Goal: Navigation & Orientation: Find specific page/section

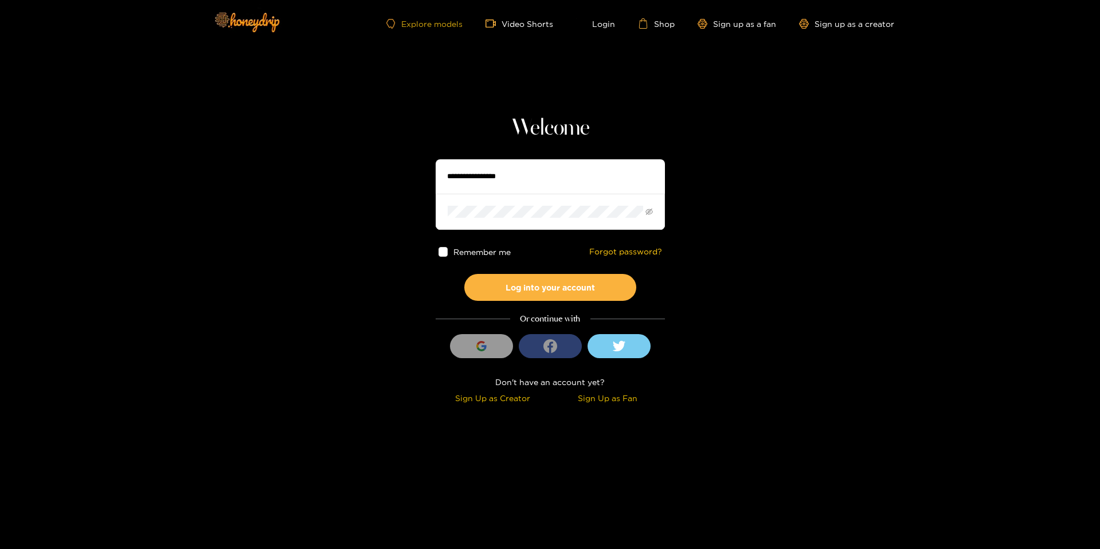
click at [448, 25] on link "Explore models" at bounding box center [424, 24] width 76 height 10
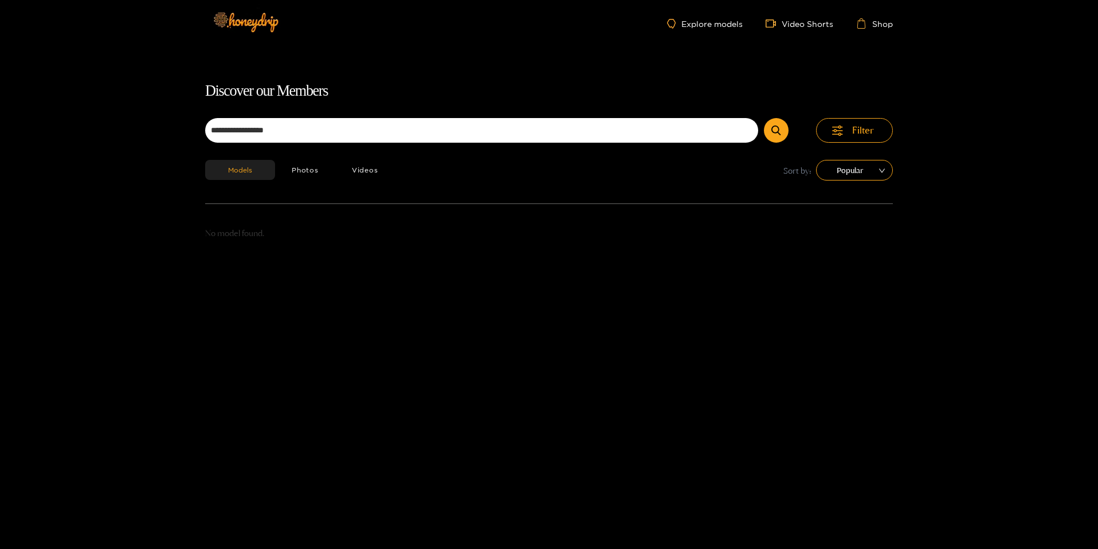
click at [764, 118] on button "submit" at bounding box center [776, 130] width 25 height 25
click at [773, 128] on icon "submit" at bounding box center [775, 130] width 9 height 10
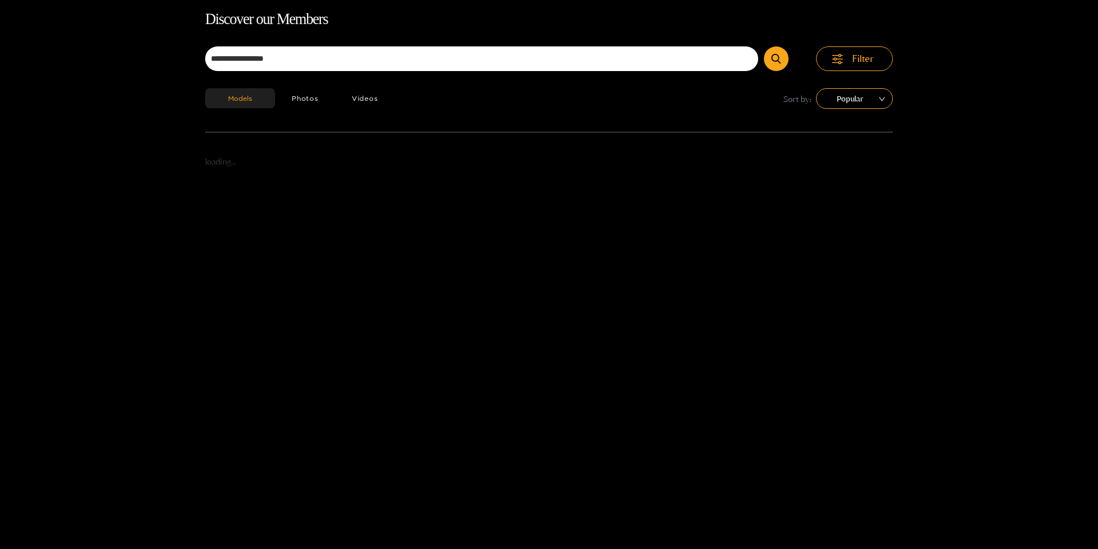
scroll to position [73, 0]
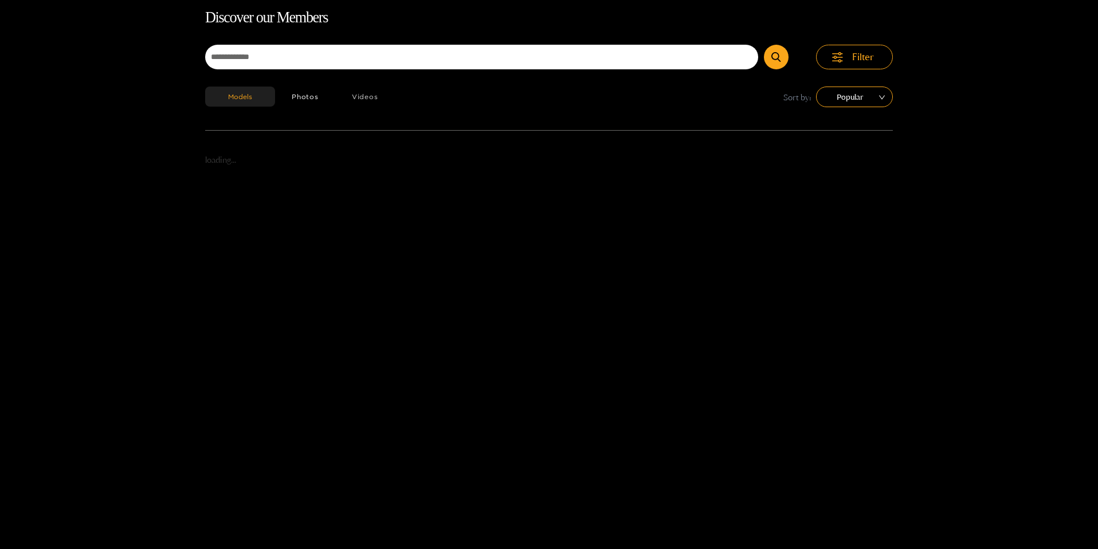
click at [362, 95] on button "Videos" at bounding box center [365, 97] width 60 height 20
click at [305, 94] on button "Photos" at bounding box center [305, 97] width 60 height 20
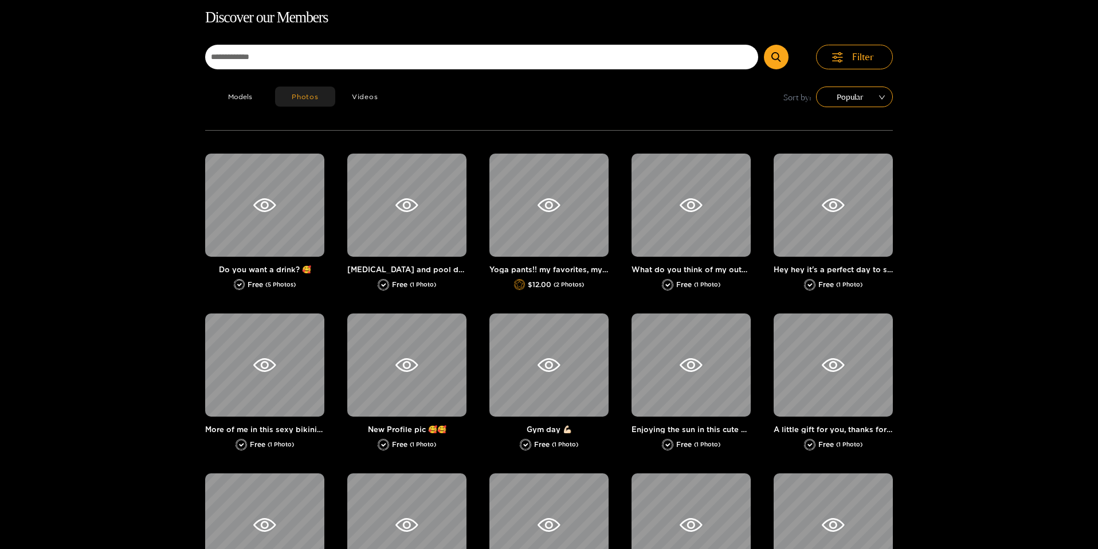
type button "photos"
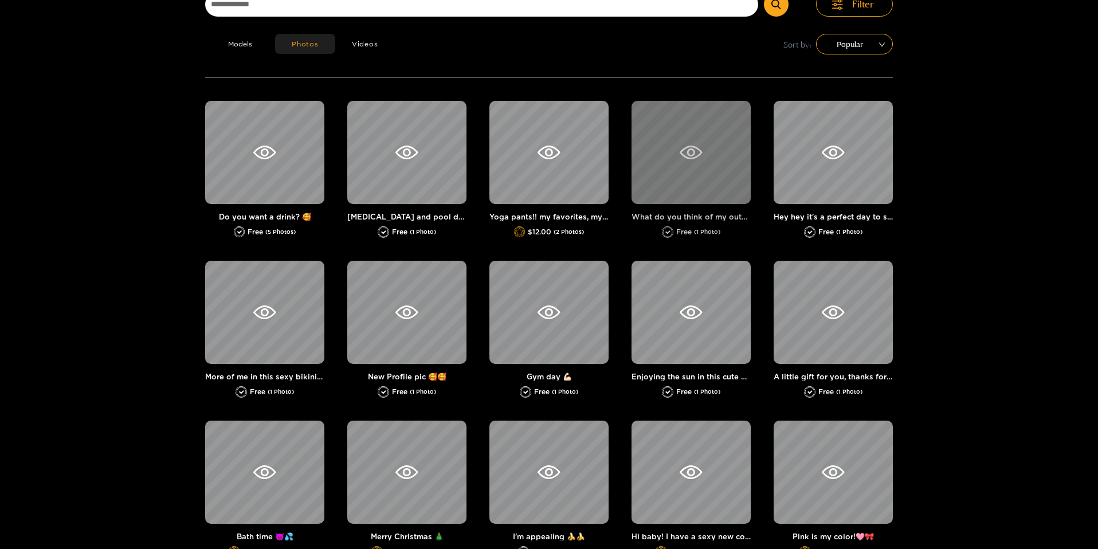
scroll to position [127, 0]
click at [679, 190] on div at bounding box center [690, 151] width 119 height 103
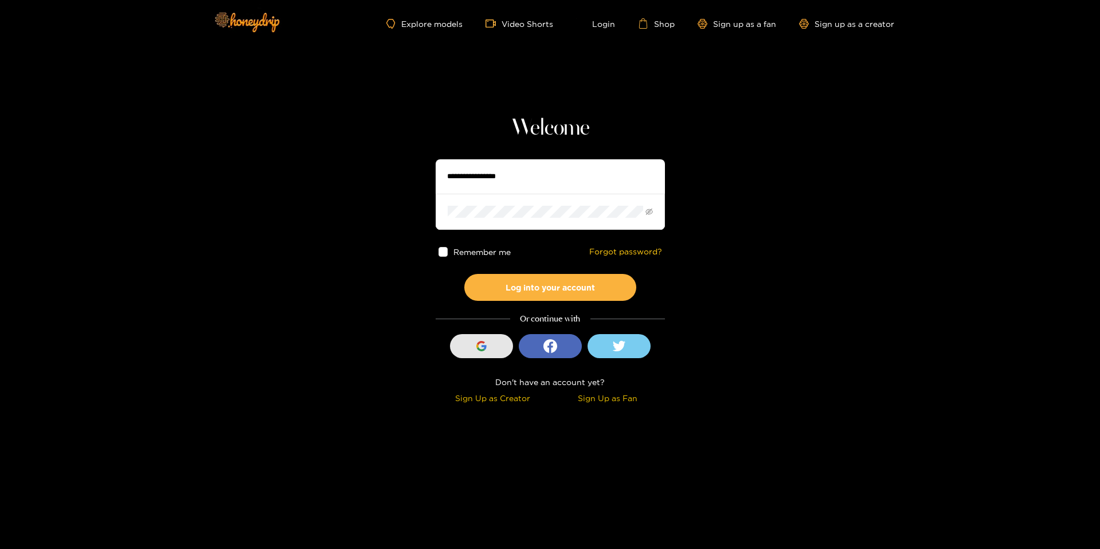
click at [470, 348] on div "button" at bounding box center [481, 346] width 22 height 22
click at [472, 348] on div "button" at bounding box center [481, 346] width 22 height 22
click at [463, 344] on button "Sign in with Google" at bounding box center [481, 346] width 63 height 24
click at [500, 358] on button "Sign in with Google" at bounding box center [481, 346] width 63 height 24
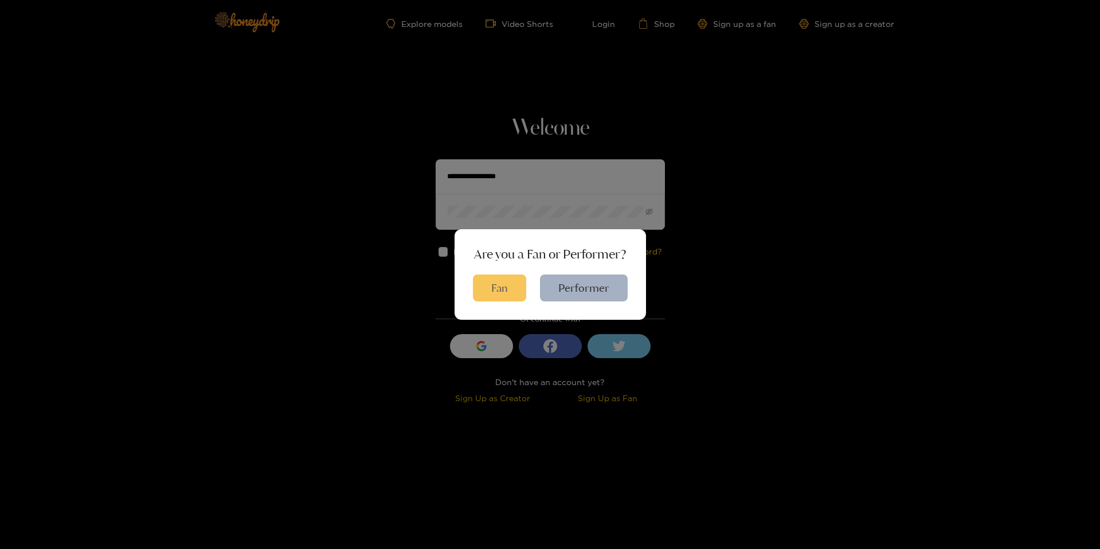
click at [484, 278] on button "Fan" at bounding box center [499, 287] width 53 height 27
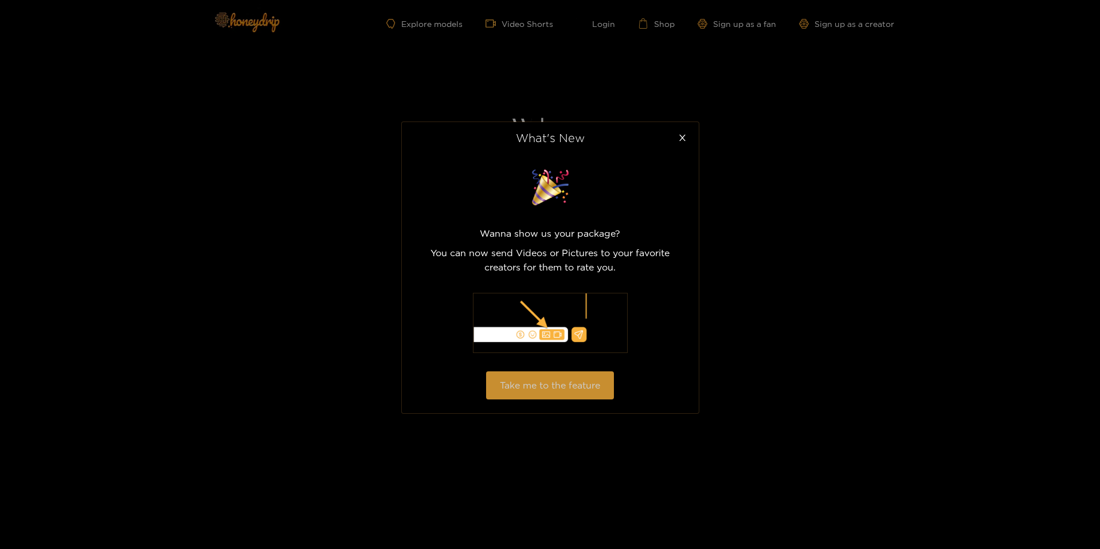
click at [531, 371] on button "Take me to the feature" at bounding box center [550, 385] width 128 height 28
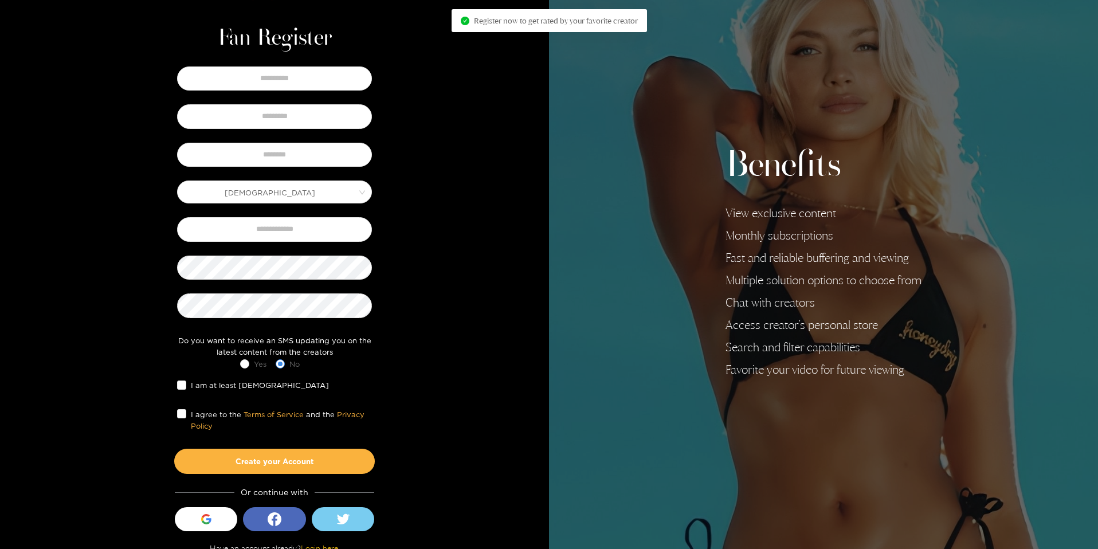
scroll to position [46, 0]
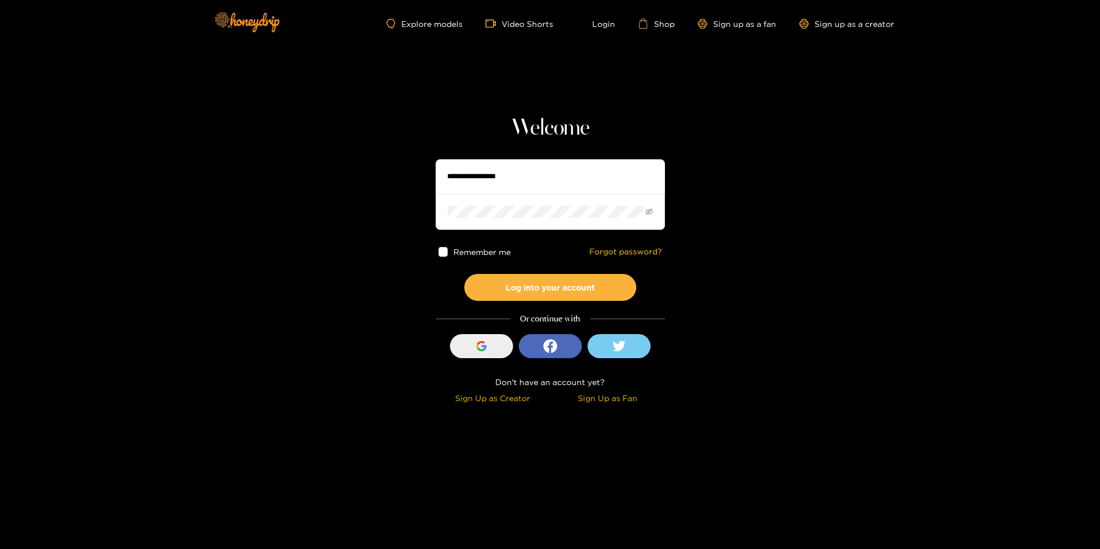
click at [481, 351] on icon "button" at bounding box center [480, 349] width 8 height 4
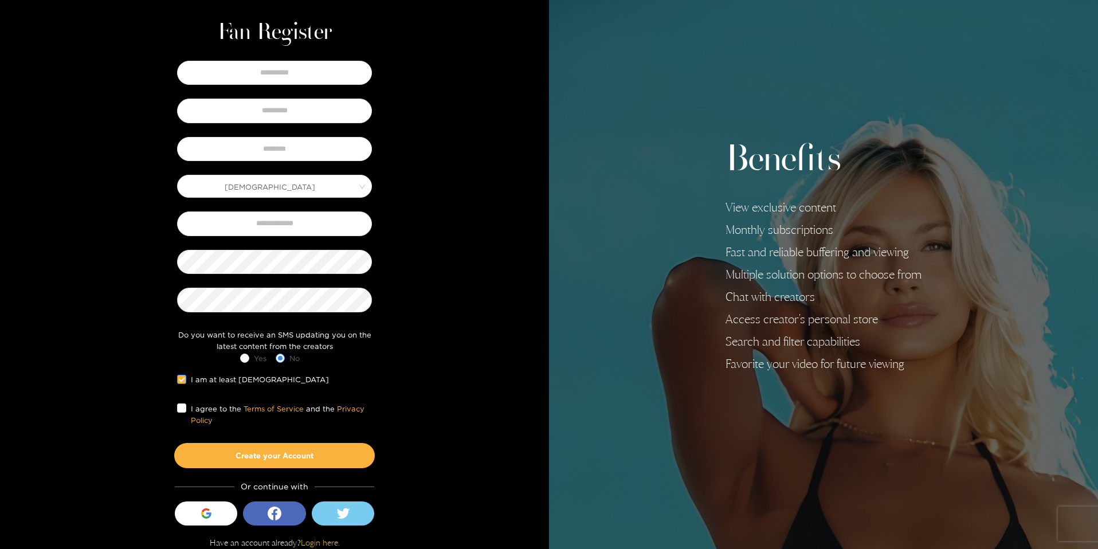
scroll to position [46, 0]
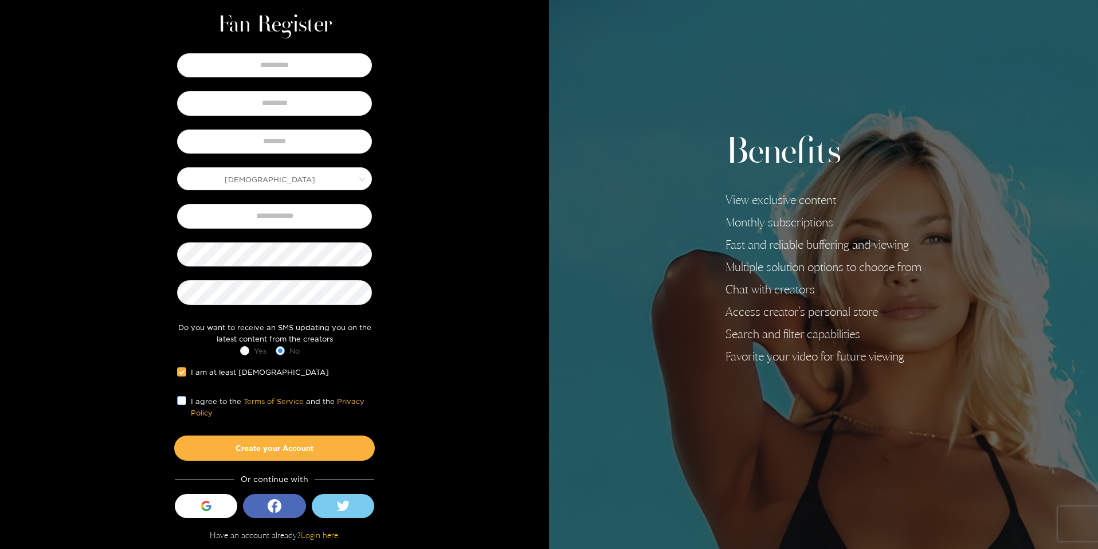
click at [189, 402] on span "I agree to the Terms of Service and the Privacy Policy" at bounding box center [279, 406] width 186 height 23
click at [222, 501] on button "Sign in with Google" at bounding box center [206, 506] width 63 height 24
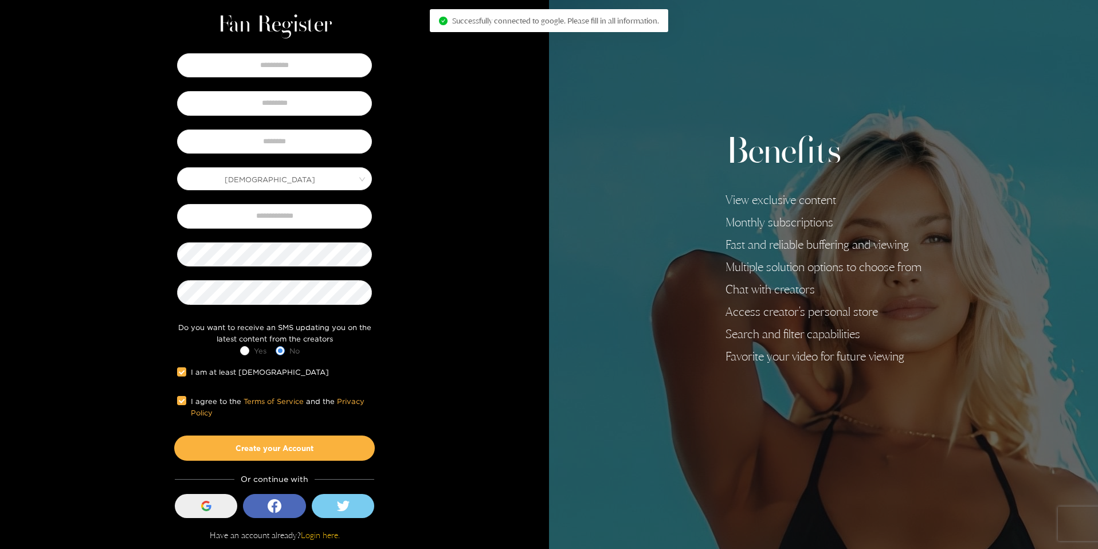
click at [218, 506] on button "Sign in with Google" at bounding box center [206, 506] width 63 height 24
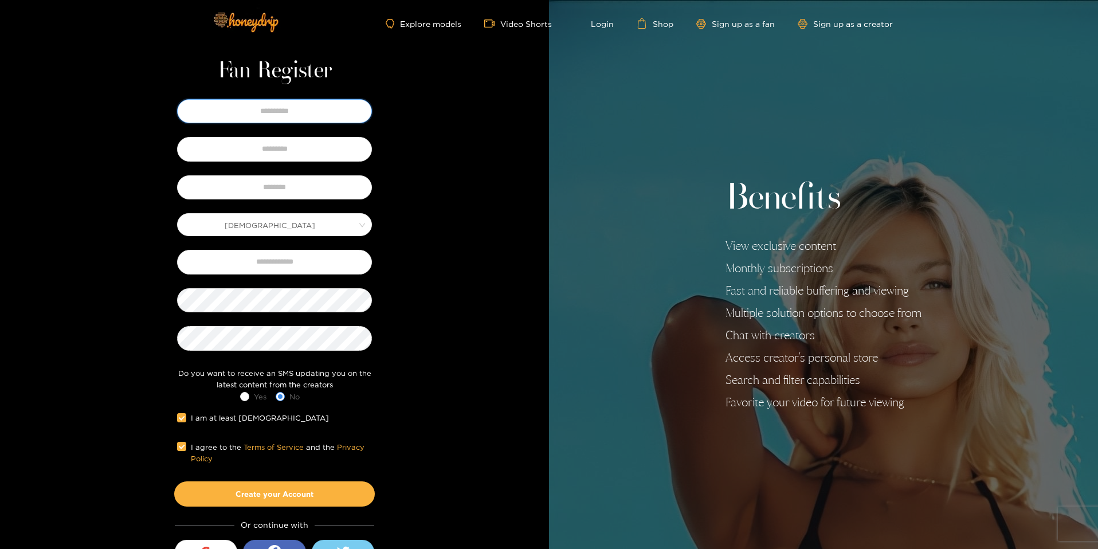
click at [299, 115] on input "text" at bounding box center [274, 111] width 195 height 24
click at [332, 113] on input "text" at bounding box center [274, 111] width 195 height 24
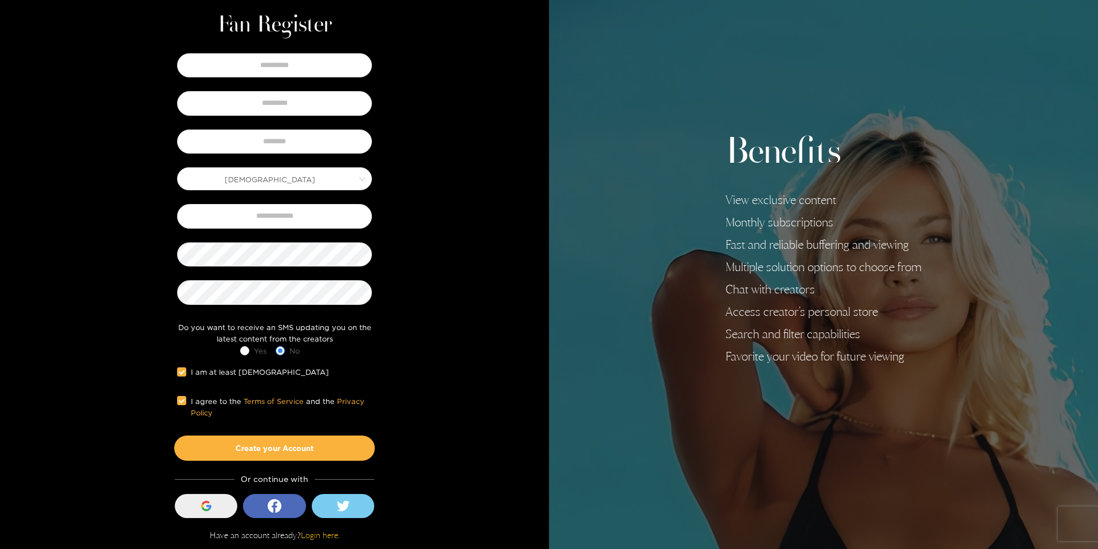
click at [219, 503] on button "Sign in with Google" at bounding box center [206, 506] width 63 height 24
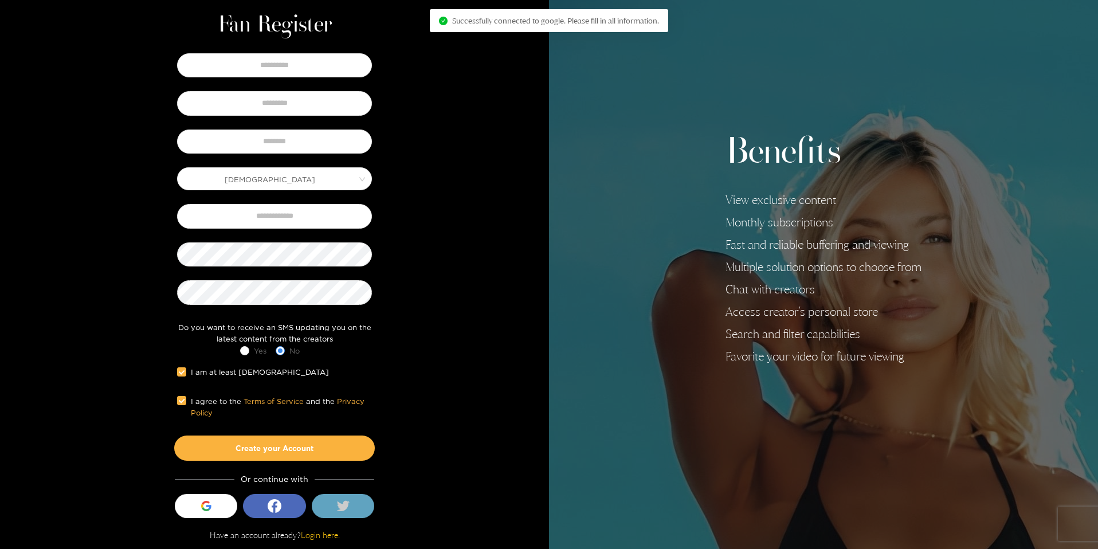
click at [343, 508] on icon at bounding box center [342, 506] width 13 height 10
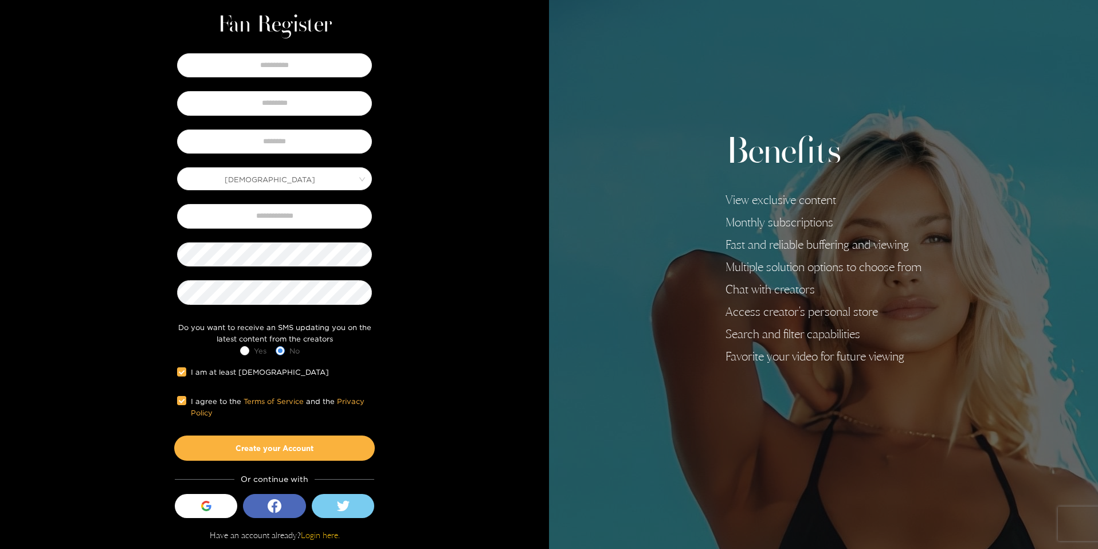
scroll to position [0, 0]
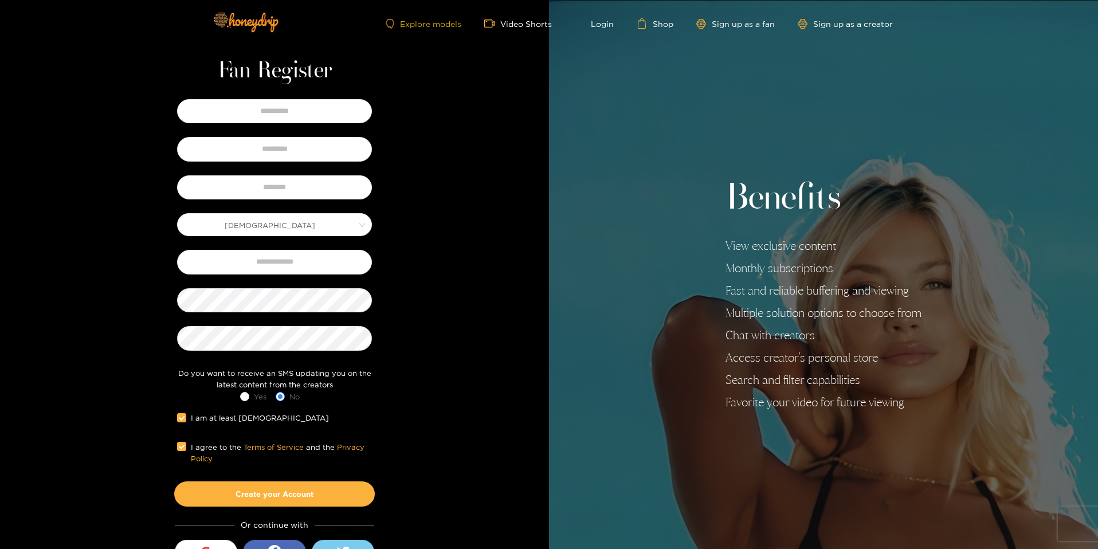
click at [425, 21] on link "Explore models" at bounding box center [424, 24] width 76 height 10
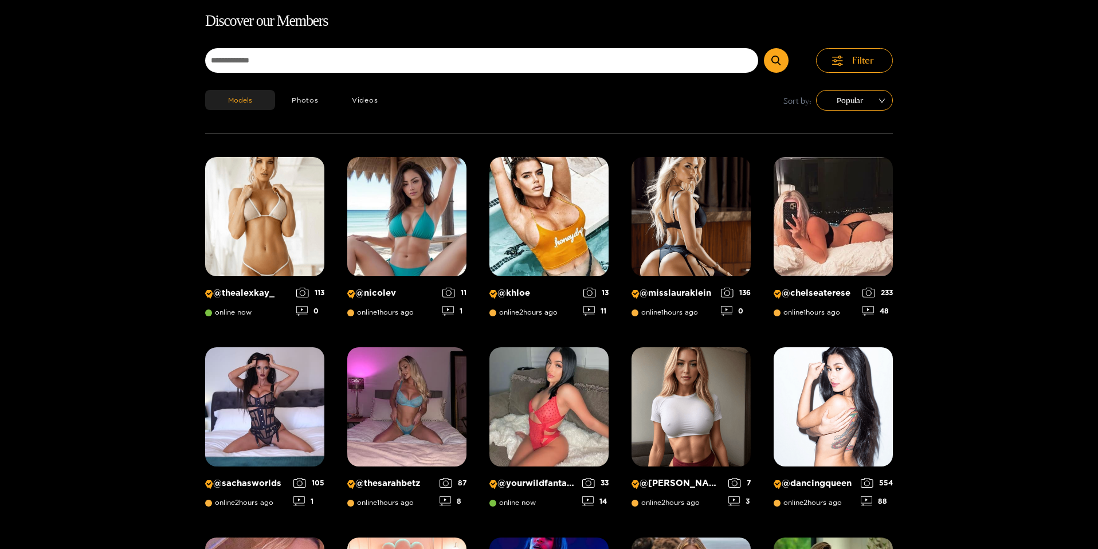
scroll to position [73, 0]
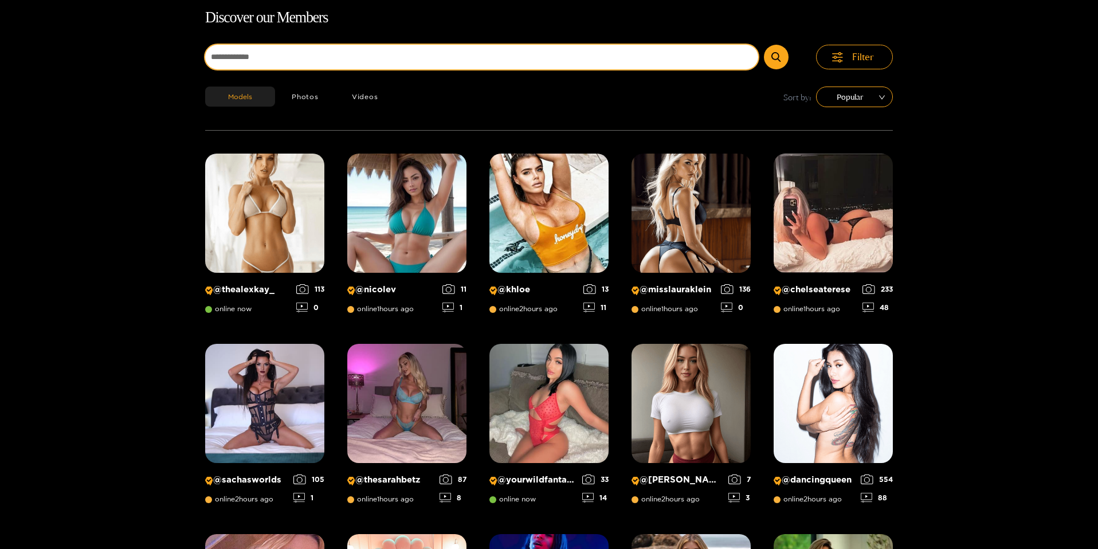
click at [411, 64] on input at bounding box center [481, 57] width 553 height 25
click at [764, 45] on button "submit" at bounding box center [776, 57] width 25 height 25
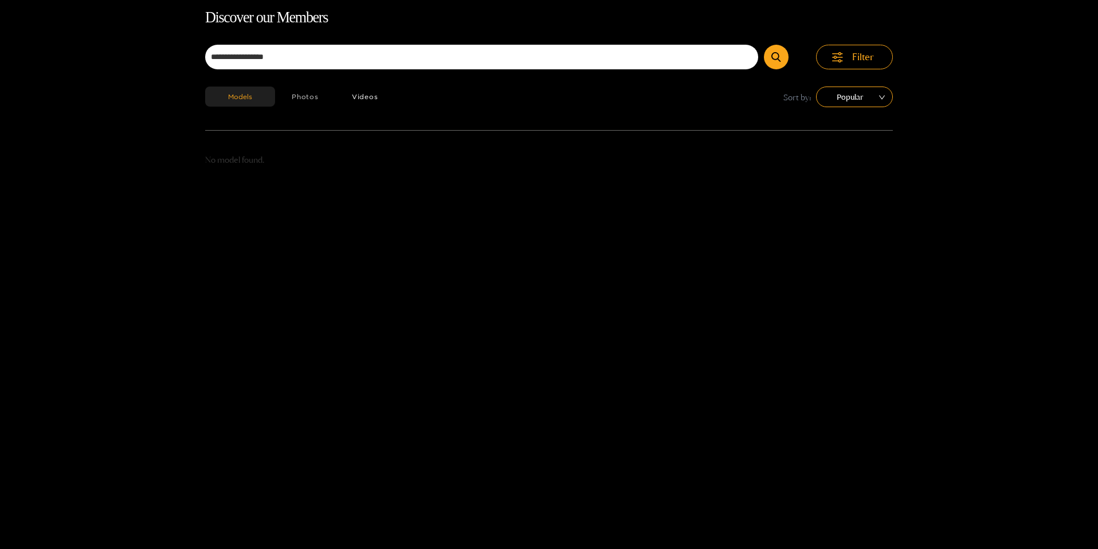
click at [304, 97] on button "Photos" at bounding box center [305, 97] width 60 height 20
click at [352, 103] on button "Videos" at bounding box center [365, 97] width 60 height 20
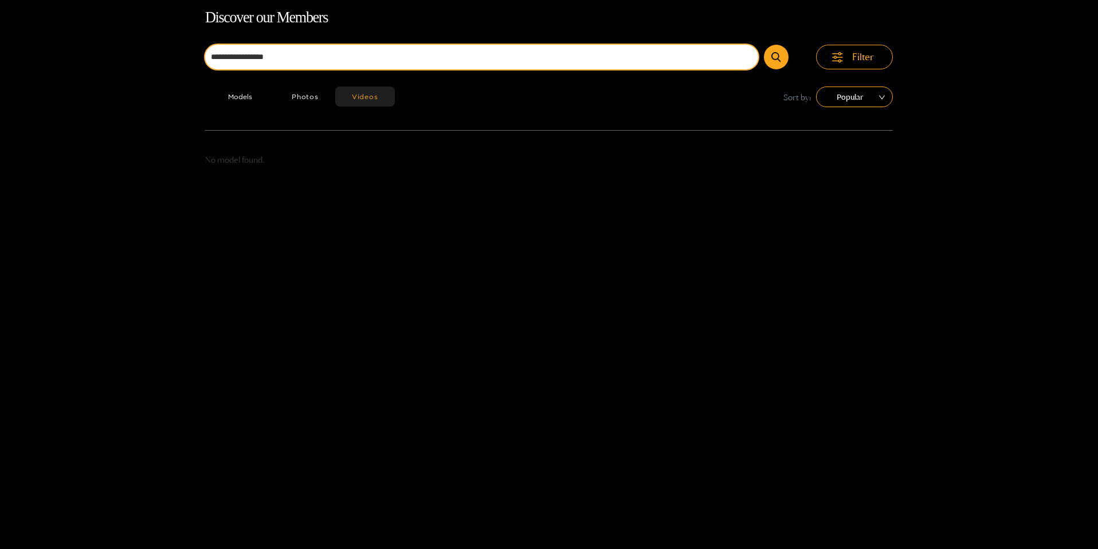
click at [230, 58] on input "**********" at bounding box center [481, 57] width 553 height 25
click at [704, 63] on input "**********" at bounding box center [481, 57] width 553 height 25
click at [716, 56] on input "**********" at bounding box center [481, 57] width 553 height 25
type input "*"
click at [388, 50] on input at bounding box center [481, 57] width 553 height 25
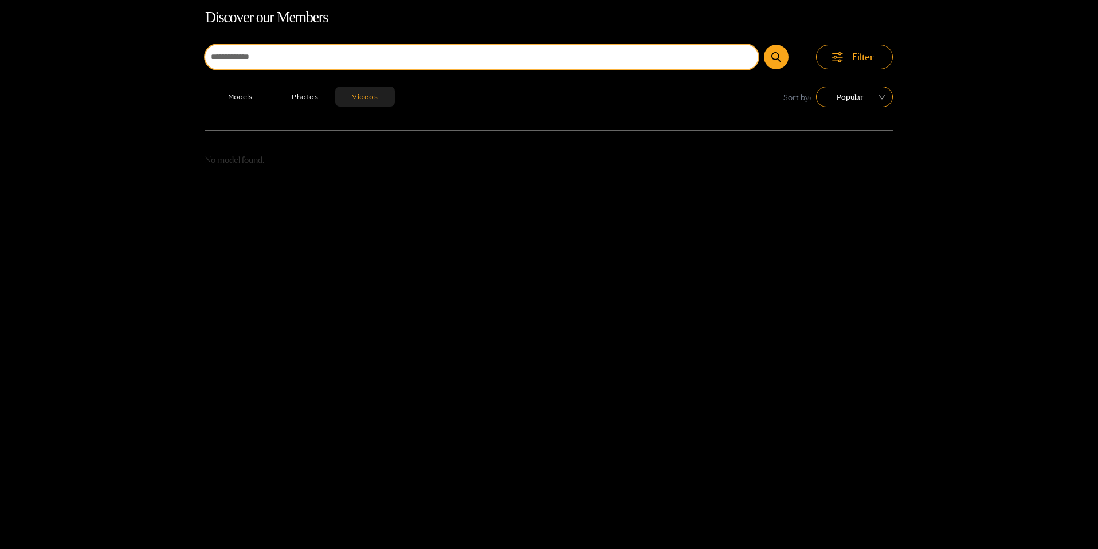
type input "**********"
click at [764, 45] on button "submit" at bounding box center [776, 57] width 25 height 25
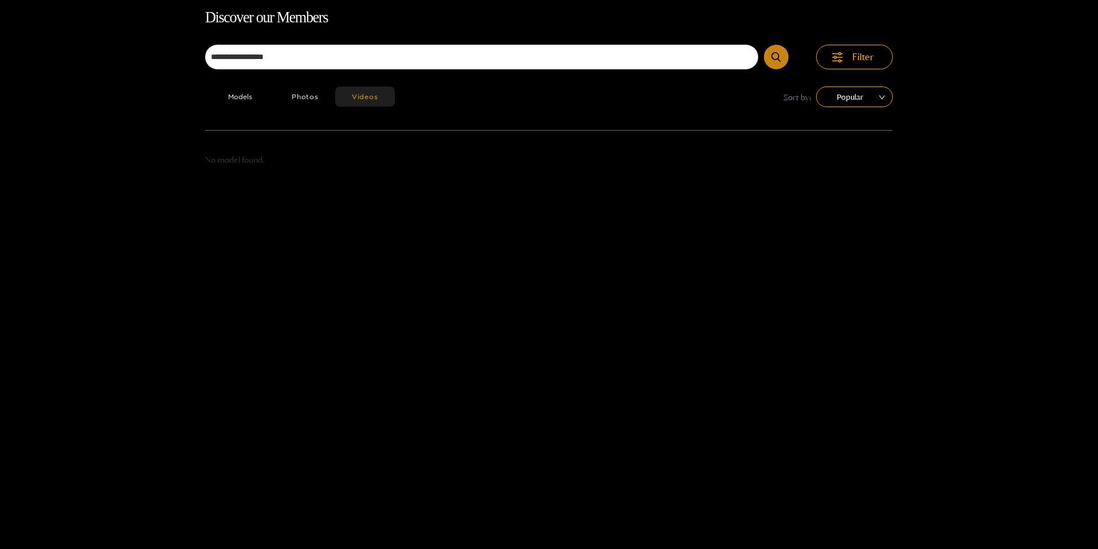
click at [780, 58] on icon "submit" at bounding box center [775, 57] width 9 height 10
click at [310, 94] on button "Photos" at bounding box center [305, 97] width 60 height 20
click at [235, 94] on button "Models" at bounding box center [240, 97] width 70 height 20
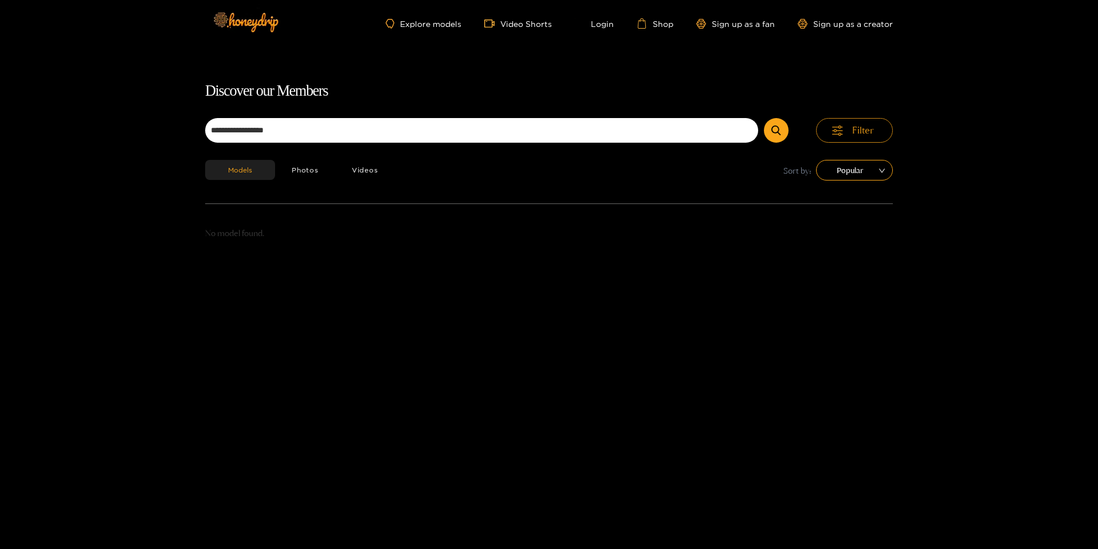
click at [861, 140] on button "Filter" at bounding box center [854, 130] width 77 height 25
click at [861, 131] on span "Filter" at bounding box center [863, 130] width 22 height 13
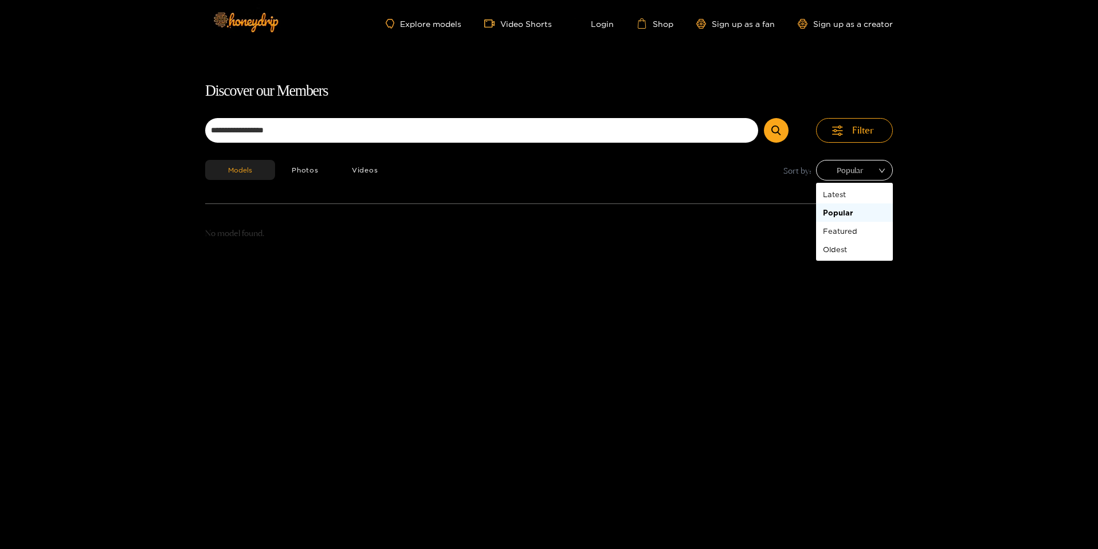
click at [862, 175] on span "Popular" at bounding box center [855, 170] width 60 height 17
click at [852, 235] on div "Featured" at bounding box center [854, 231] width 63 height 13
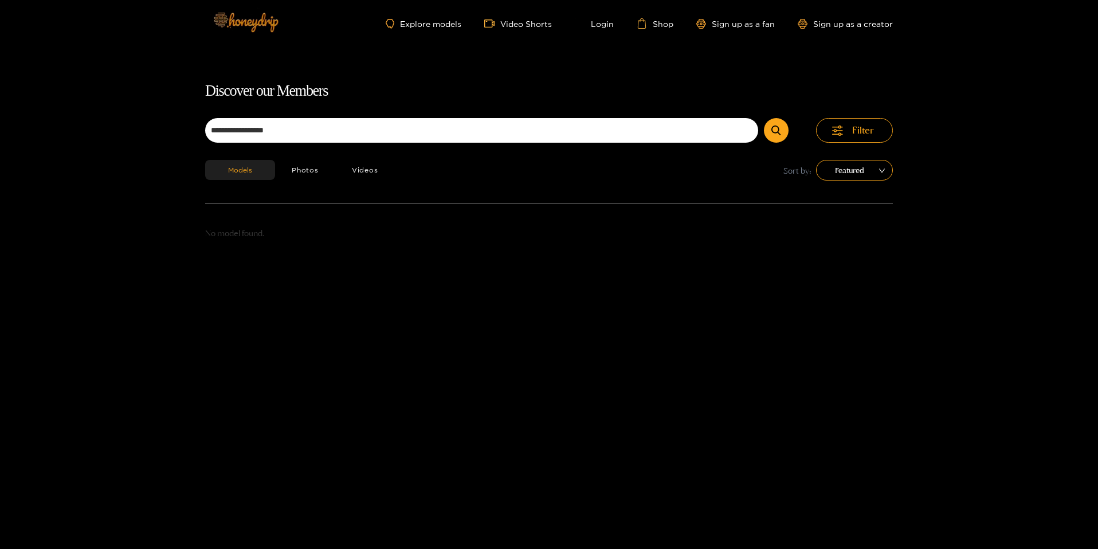
click at [248, 31] on img at bounding box center [245, 22] width 80 height 48
click at [426, 25] on link "Explore models" at bounding box center [424, 24] width 76 height 10
